Goal: Information Seeking & Learning: Find specific fact

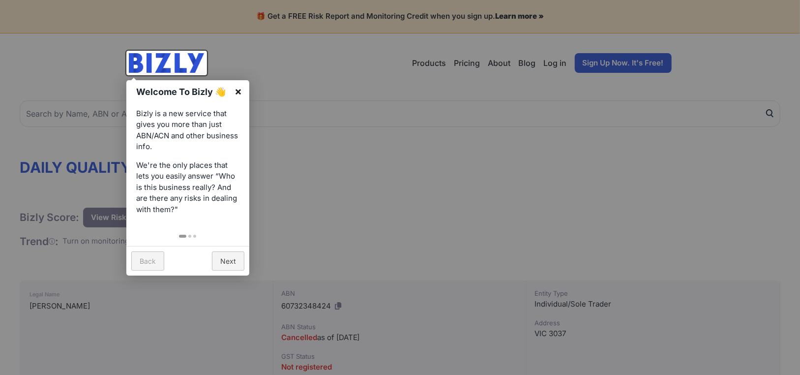
click at [237, 93] on link "×" at bounding box center [238, 91] width 22 height 22
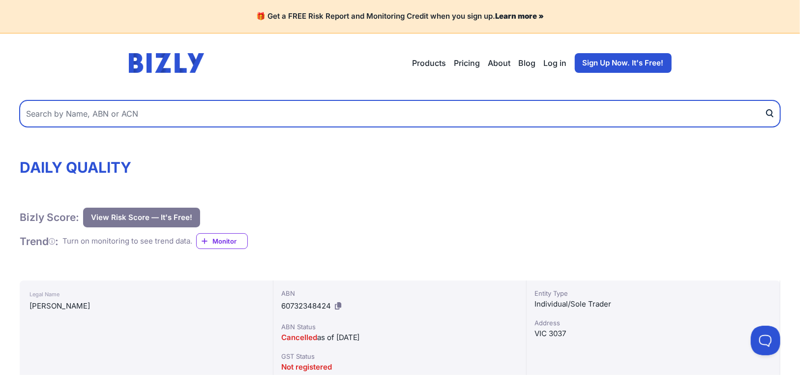
click at [245, 115] on input "text" at bounding box center [400, 113] width 761 height 27
paste input "QUALITY BRICKLAYING SERVICES PTY. LTD."
type input "QUALITY BRICKLAYING SERVICES PTY. LTD."
click at [765, 100] on button "submit" at bounding box center [773, 113] width 16 height 27
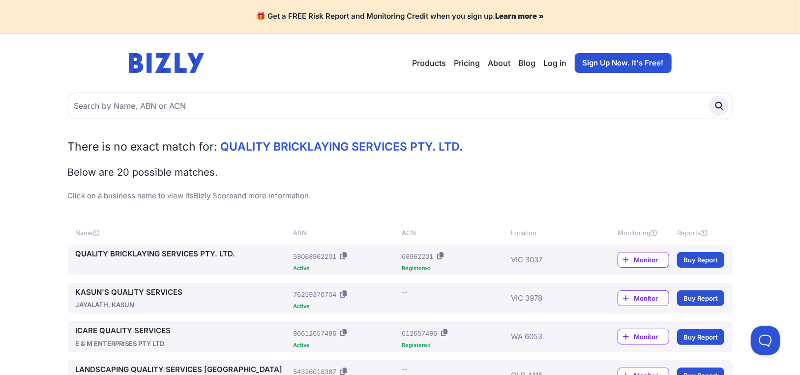
click at [194, 257] on link "QUALITY BRICKLAYING SERVICES PTY. LTD." at bounding box center [183, 253] width 214 height 11
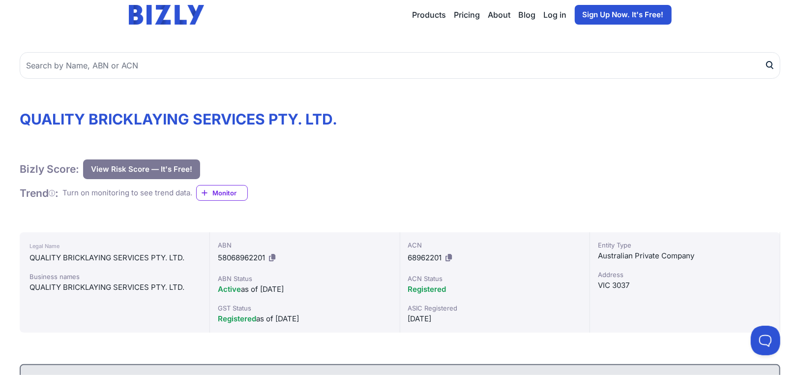
scroll to position [49, 0]
